Goal: Transaction & Acquisition: Purchase product/service

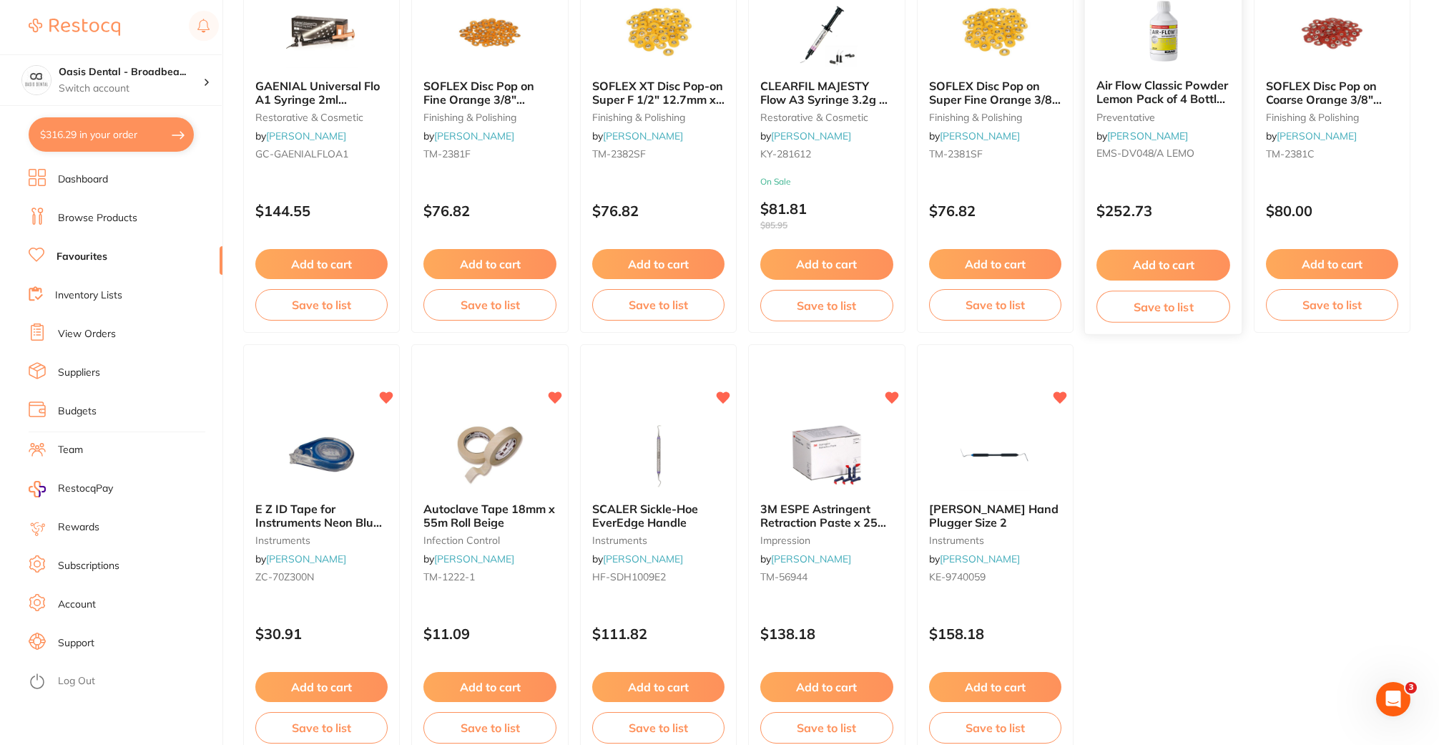
scroll to position [2867, 0]
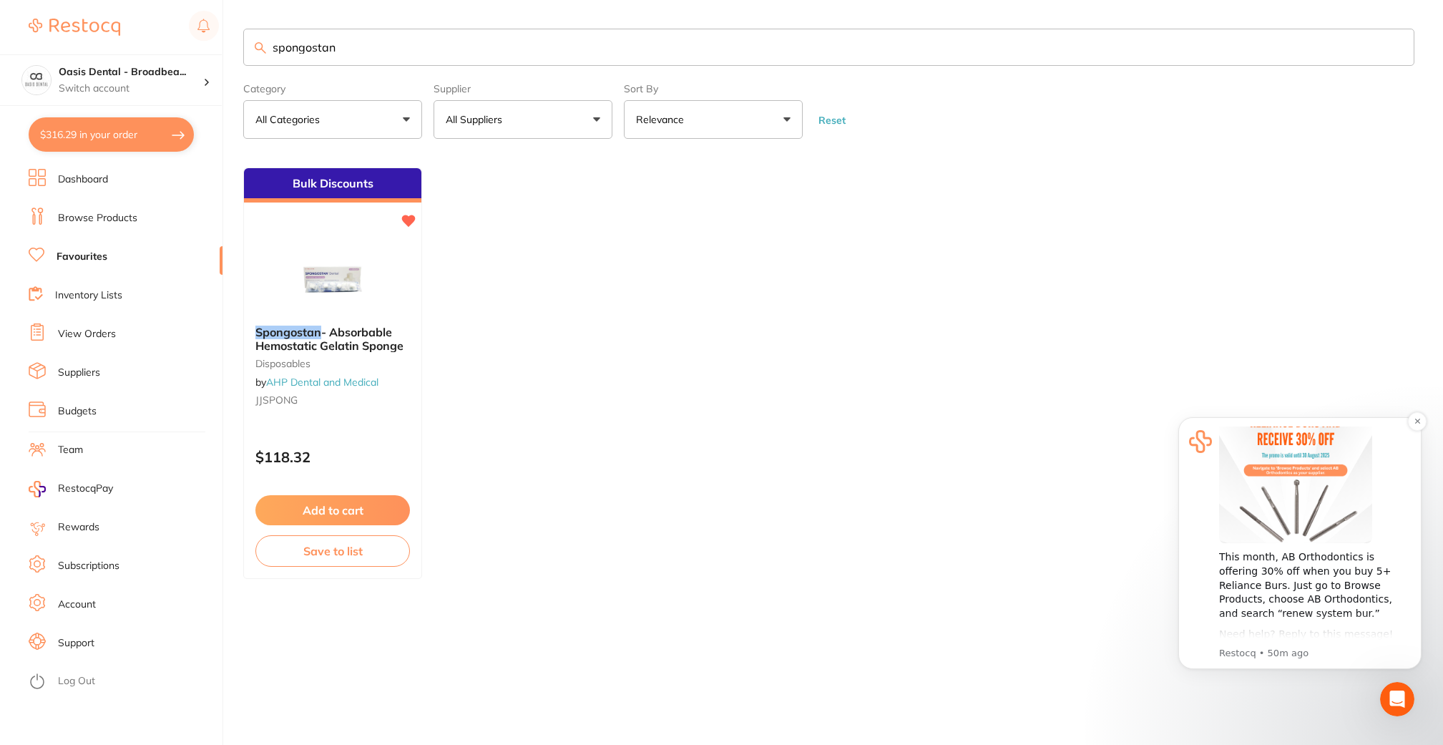
scroll to position [97, 0]
click at [104, 132] on button "$316.29 in your order" at bounding box center [111, 134] width 165 height 34
checkbox input "true"
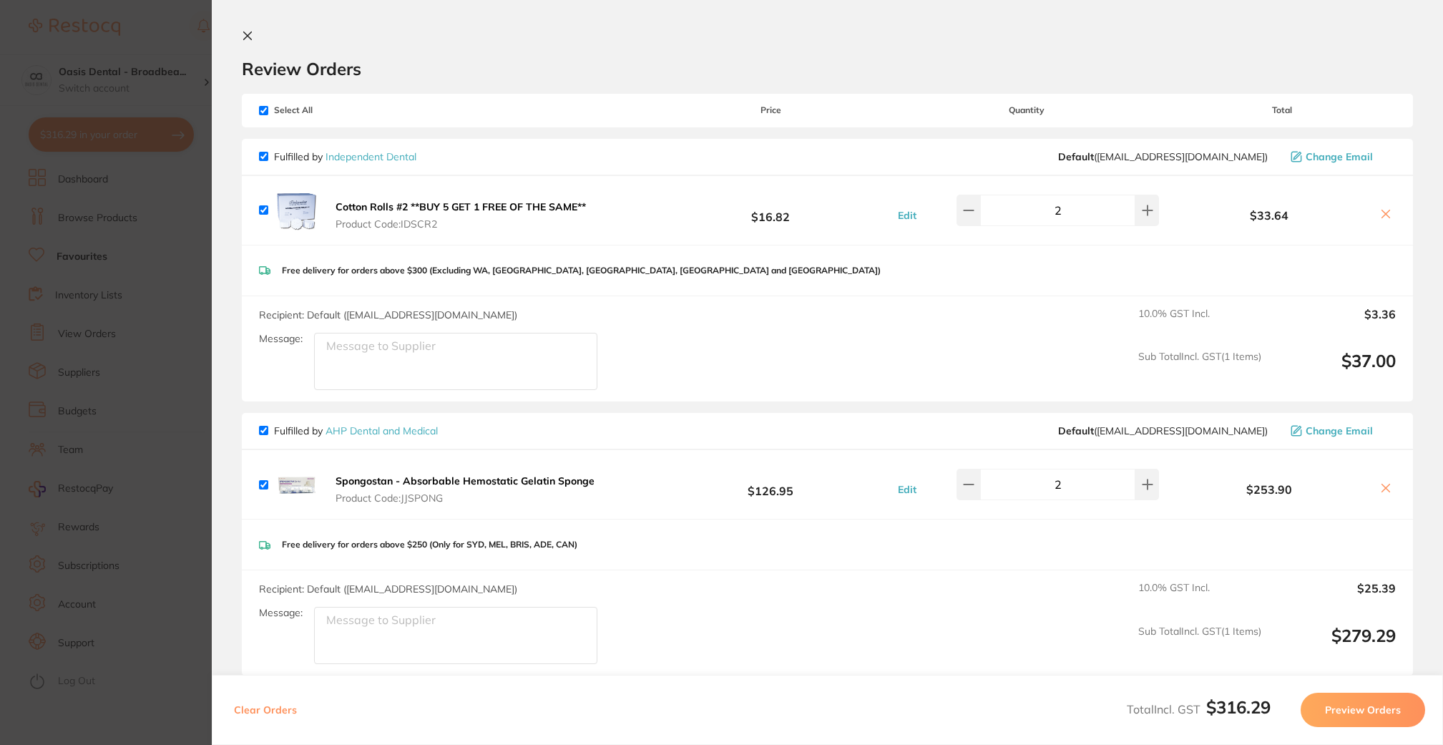
click at [1355, 707] on button "Preview Orders" at bounding box center [1362, 709] width 124 height 34
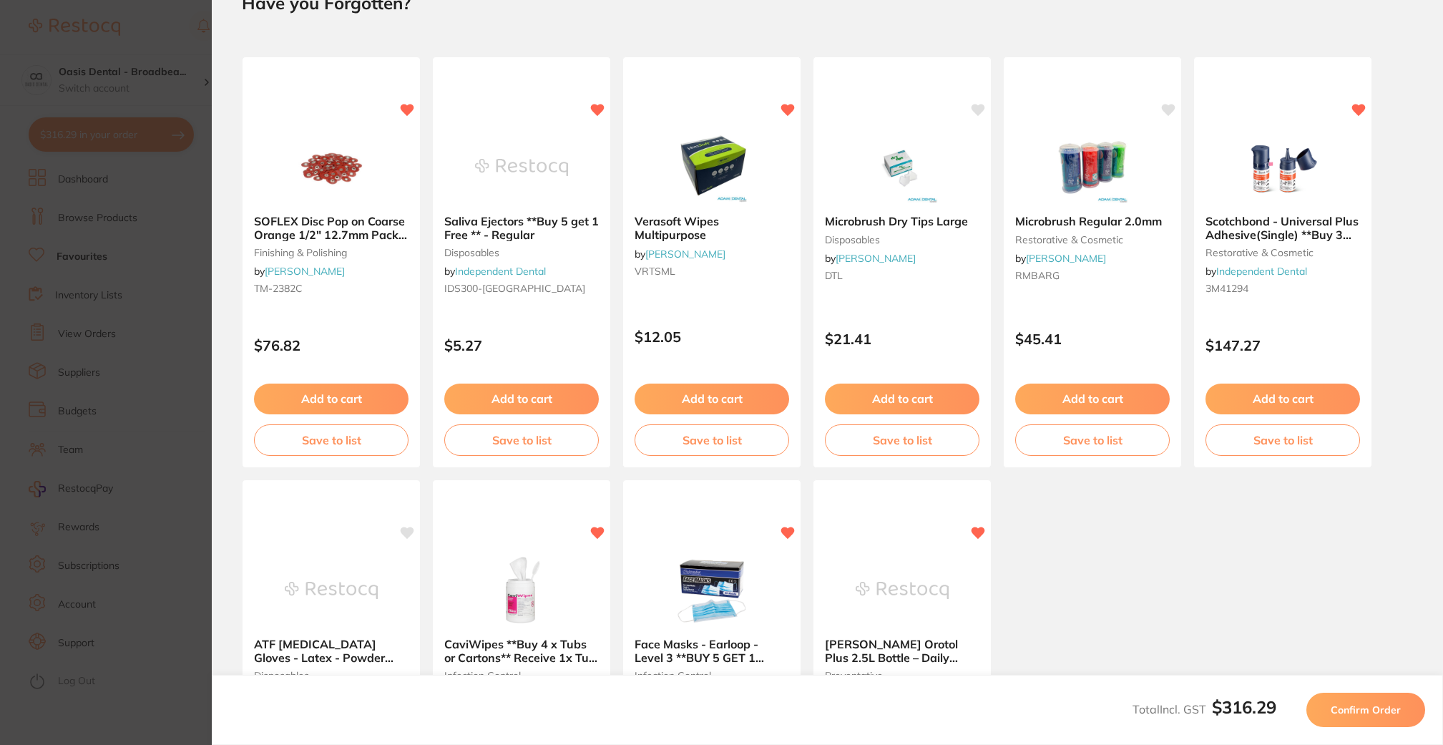
scroll to position [0, 0]
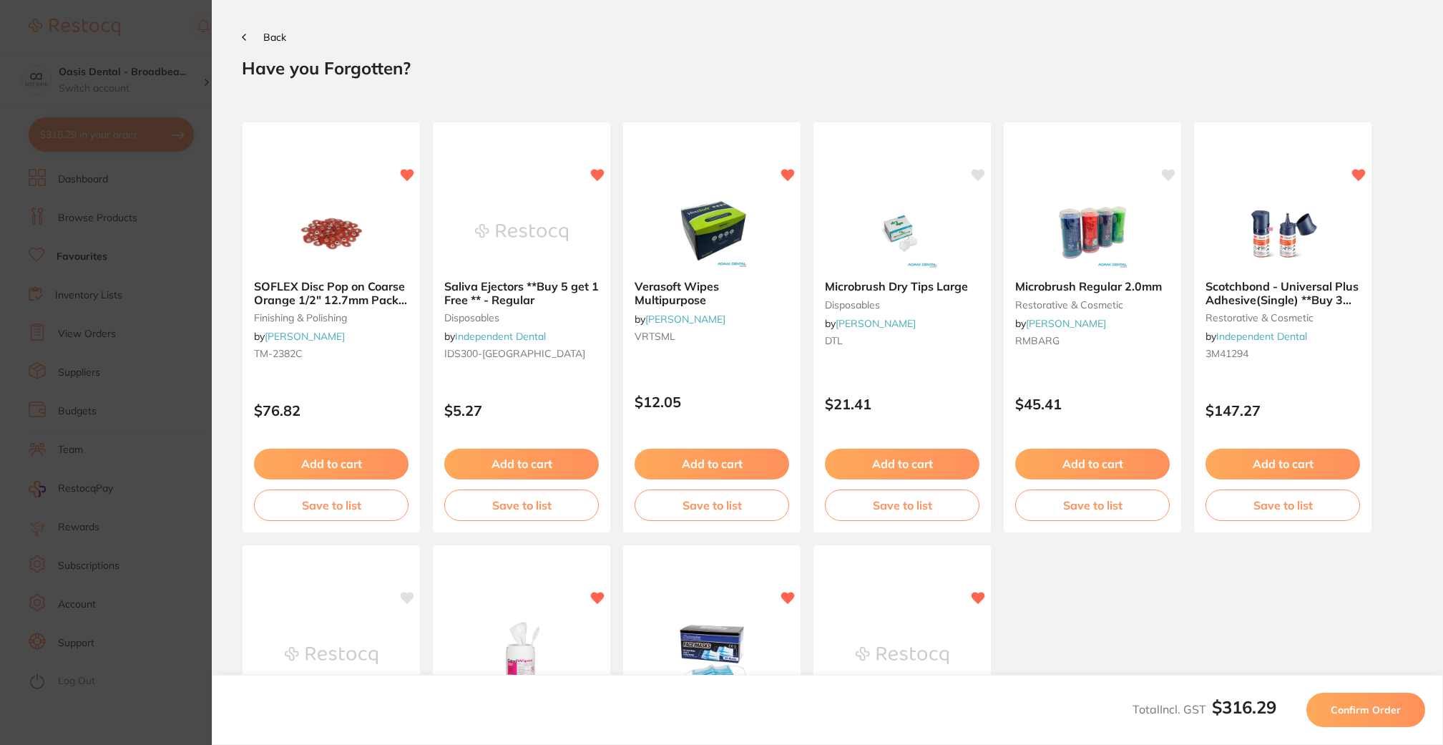
click at [1336, 709] on span "Confirm Order" at bounding box center [1365, 709] width 70 height 13
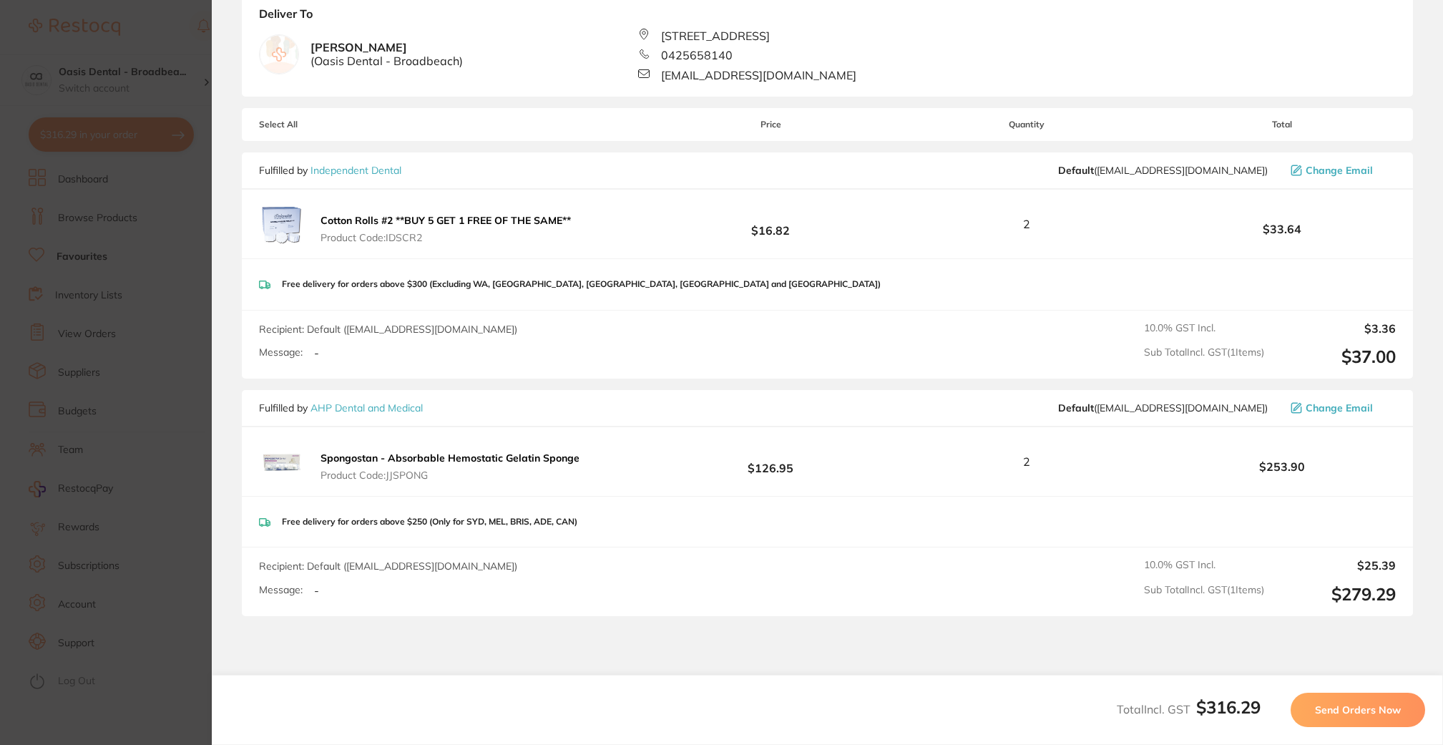
scroll to position [215, 0]
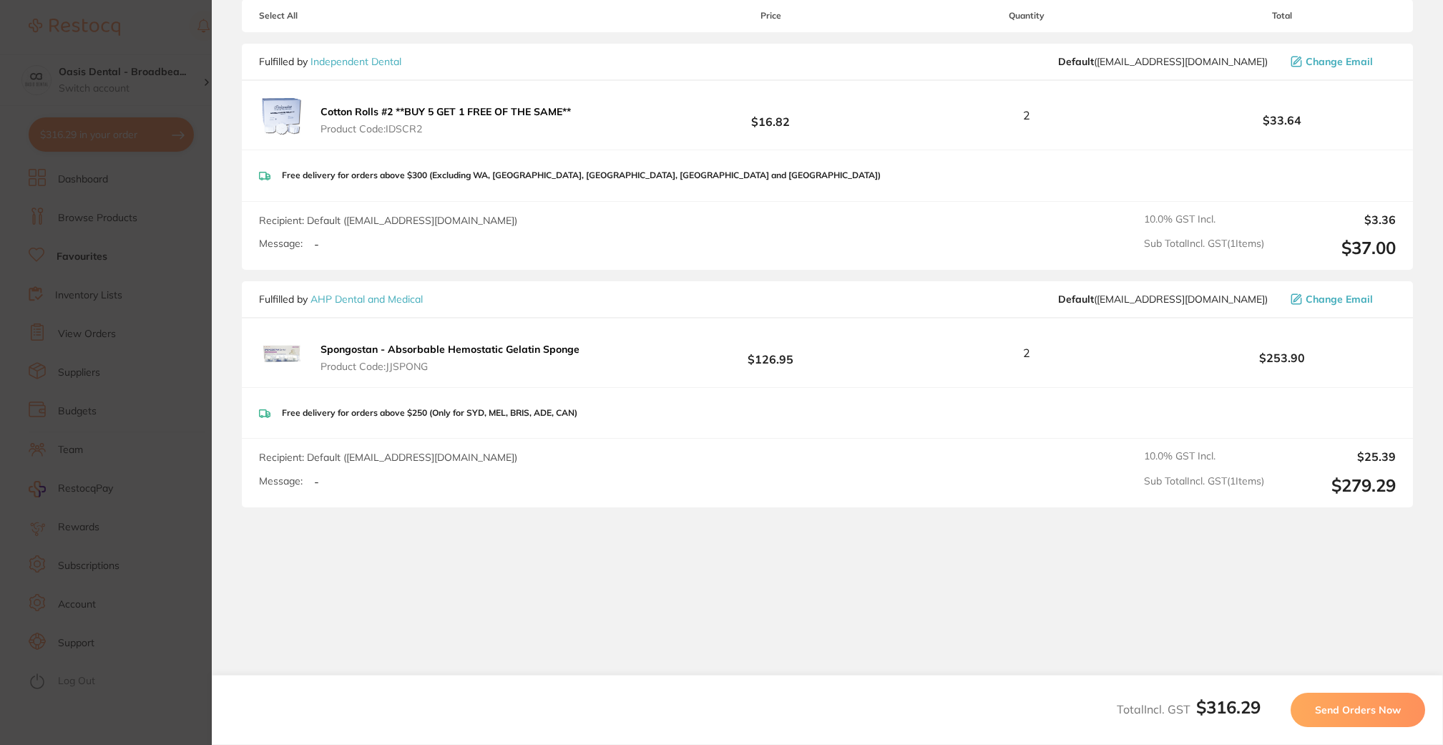
click at [1363, 705] on span "Send Orders Now" at bounding box center [1358, 709] width 86 height 13
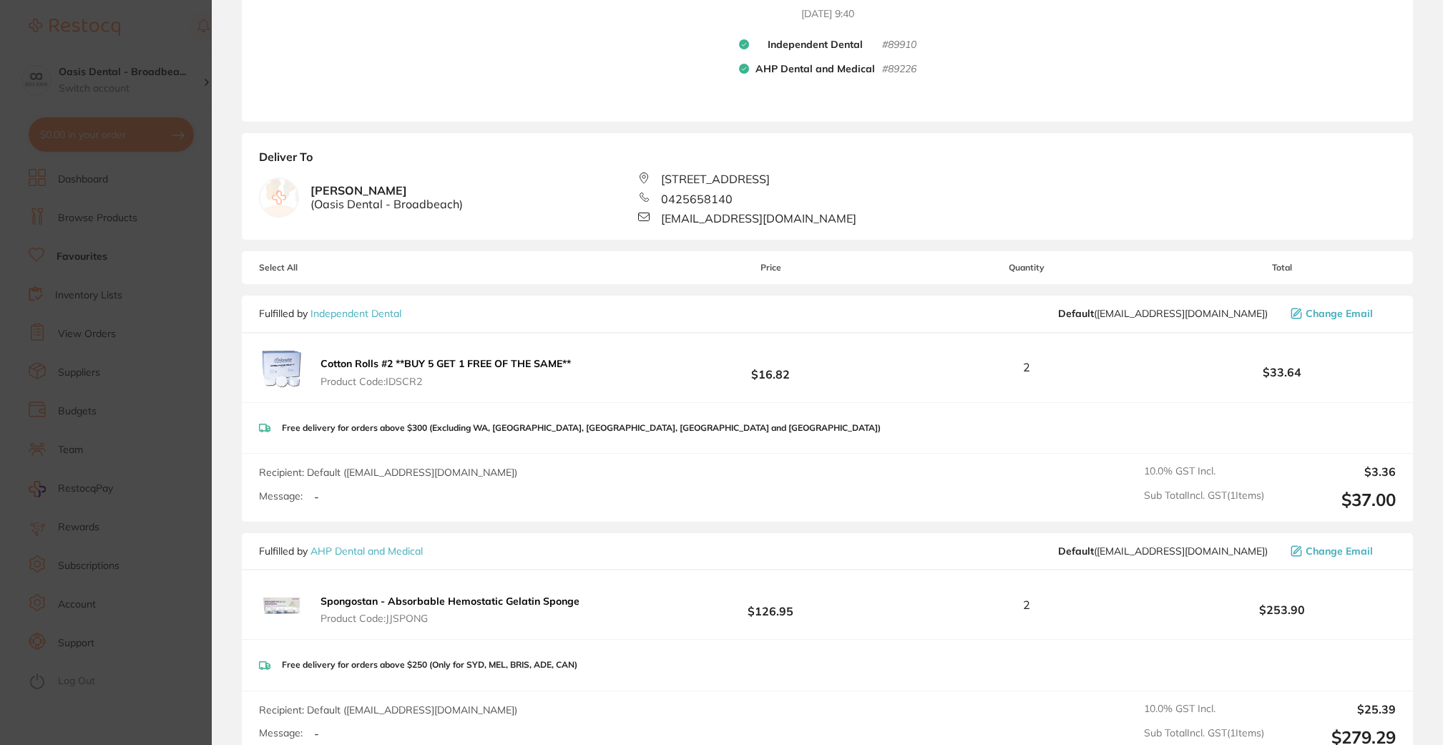
scroll to position [216, 0]
